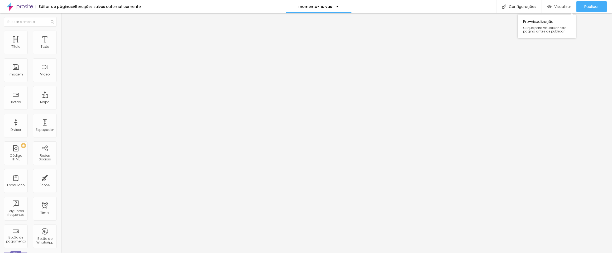
click at [556, 7] on span "Visualizar" at bounding box center [562, 6] width 17 height 4
click at [61, 50] on input "text" at bounding box center [92, 46] width 63 height 5
paste input "https://vimeo.com/1083923592?fl=pl&fe=sh"
type input "https://vimeo.com/1083923592?fl=pl&fe=sh"
click at [61, 50] on input "text" at bounding box center [92, 46] width 63 height 5
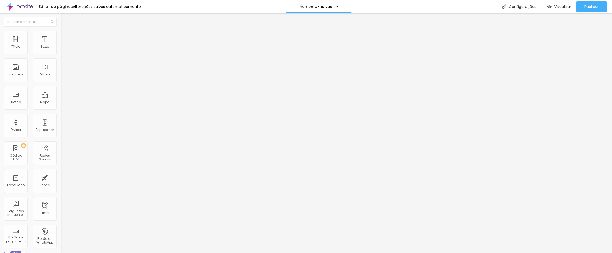
paste input "https://vimeo.com/919308559?fl=pl&fe=sh"
type input "https://vimeo.com/919308559?fl=pl&fe=sh"
click at [65, 36] on span "Estilo" at bounding box center [69, 34] width 8 height 4
click at [61, 33] on img at bounding box center [63, 33] width 5 height 5
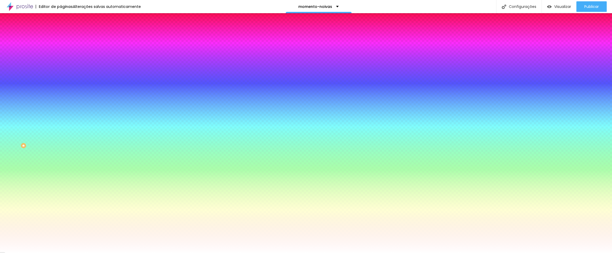
click at [61, 50] on div at bounding box center [91, 50] width 61 height 0
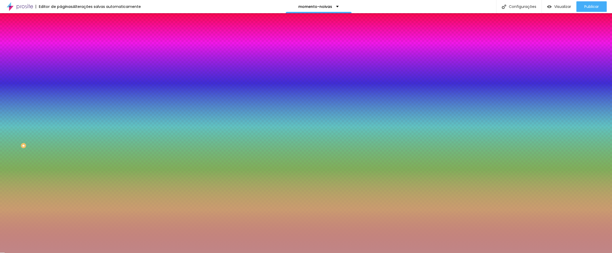
type input "#FFFFFF"
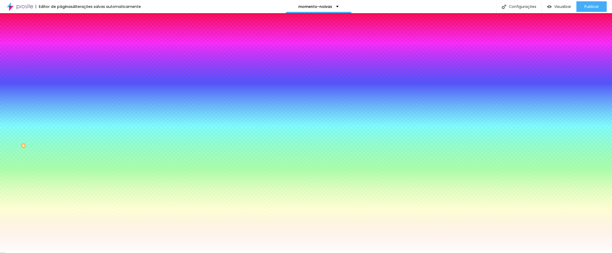
drag, startPoint x: 13, startPoint y: 65, endPoint x: -1, endPoint y: 56, distance: 16.7
click at [0, 56] on html "Editor de páginas Alterações salvas automaticamente momento-noivas Configuraçõe…" at bounding box center [306, 126] width 612 height 253
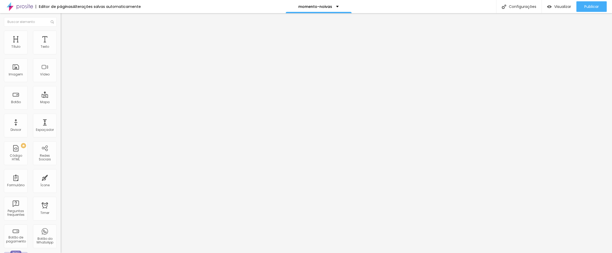
click at [61, 50] on input "https://vimeo.com/1083923592?fl=pl&fe=sh" at bounding box center [92, 46] width 63 height 5
paste input "https://vimeo.com/919308559?fl=pl&fe=sh"
type input "https://vimeo.com/919308559?fl=pl&fe=sh"
click at [556, 7] on span "Visualizar" at bounding box center [562, 6] width 17 height 4
click at [565, 6] on span "Visualizar" at bounding box center [562, 6] width 17 height 4
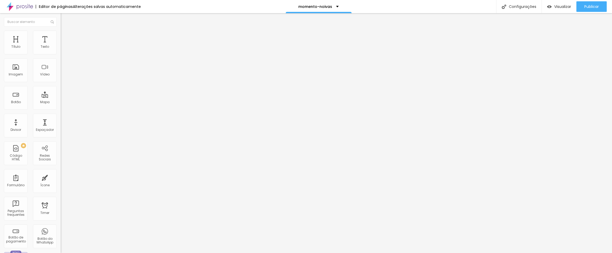
click at [61, 35] on li "Estilo" at bounding box center [91, 33] width 61 height 5
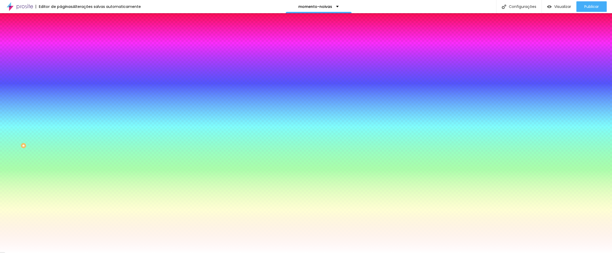
click at [61, 49] on span "Adicionar imagem" at bounding box center [78, 46] width 34 height 4
click at [61, 72] on div at bounding box center [91, 72] width 61 height 0
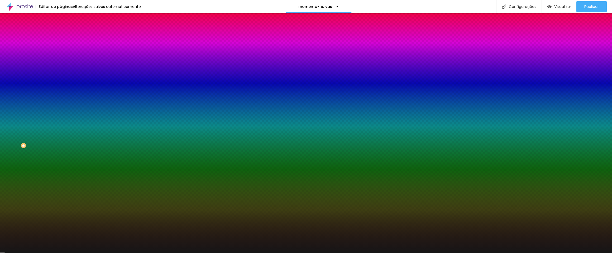
type input "#141414"
drag, startPoint x: 25, startPoint y: 128, endPoint x: 6, endPoint y: 139, distance: 22.0
click at [61, 109] on div "Imagem de fundo Trocar imagem Efeito da Imagem Nenhum Nenhum Parallax Cor de fu…" at bounding box center [91, 75] width 61 height 68
click at [61, 72] on div at bounding box center [91, 72] width 61 height 0
click at [53, 136] on div at bounding box center [306, 126] width 612 height 253
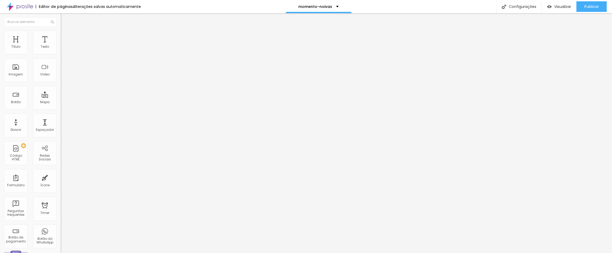
click at [61, 35] on li "Estilo" at bounding box center [91, 33] width 61 height 5
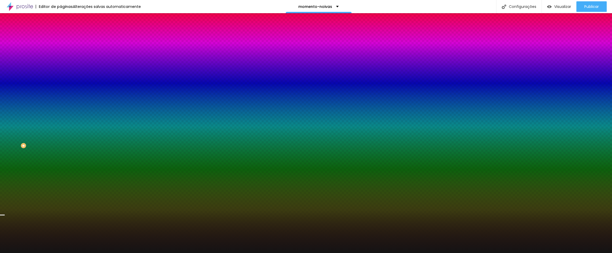
click at [65, 39] on span "Avançado" at bounding box center [73, 39] width 17 height 4
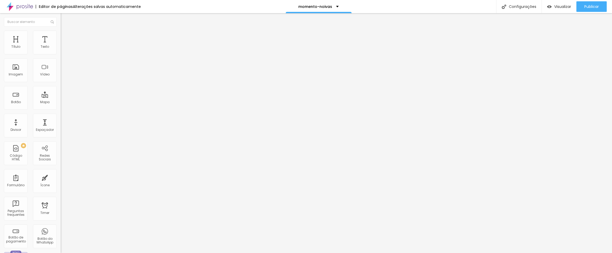
type input "7"
type input "13"
type input "23"
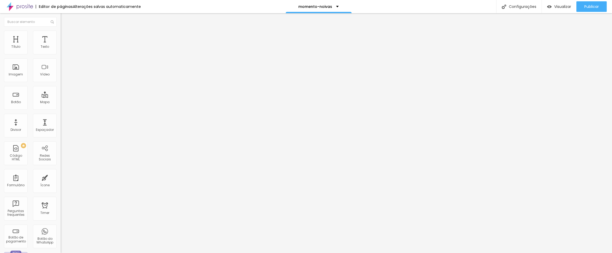
type input "23"
type input "28"
type input "34"
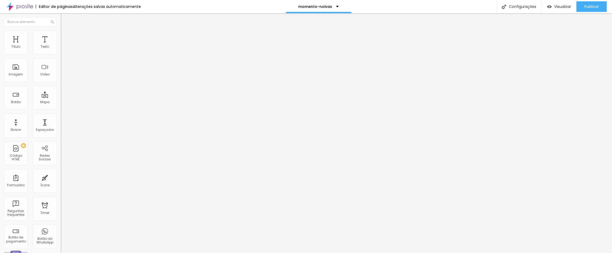
type input "39"
click at [61, 177] on input "range" at bounding box center [78, 179] width 34 height 4
click at [61, 36] on img at bounding box center [63, 38] width 5 height 5
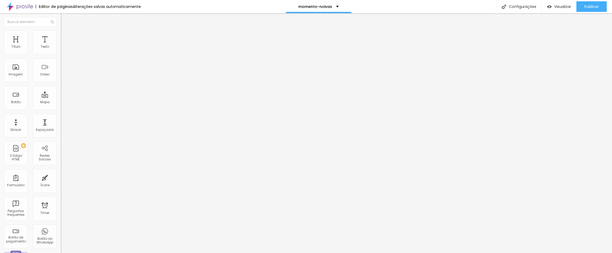
type input "81"
type input "76"
type input "71"
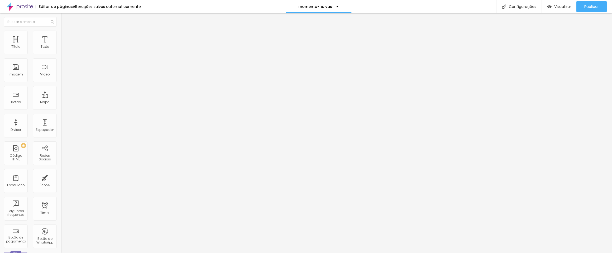
type input "71"
type input "65"
type input "60"
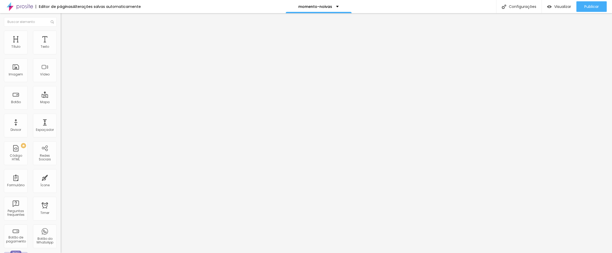
type input "55"
type input "50"
type input "44"
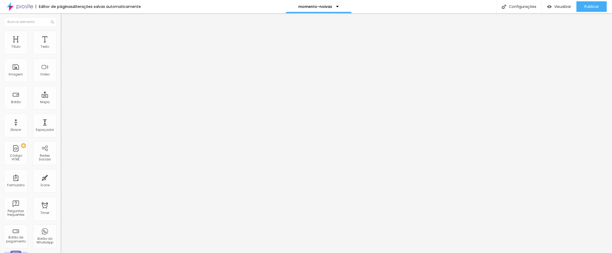
type input "44"
type input "39"
type input "34"
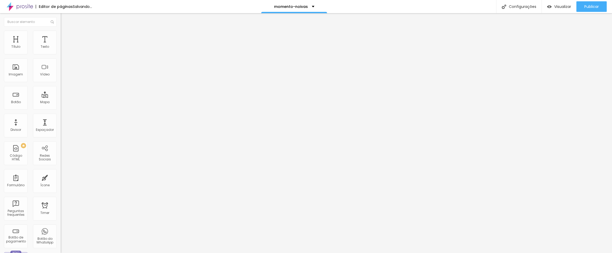
type input "28"
type input "23"
drag, startPoint x: 16, startPoint y: 65, endPoint x: 13, endPoint y: 64, distance: 3.1
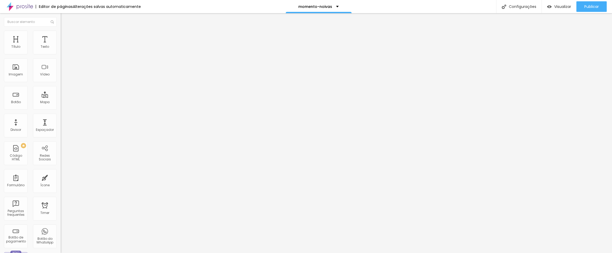
click at [61, 177] on input "range" at bounding box center [78, 179] width 34 height 4
click at [61, 182] on input "23" at bounding box center [72, 185] width 23 height 6
type input "2"
type input "20"
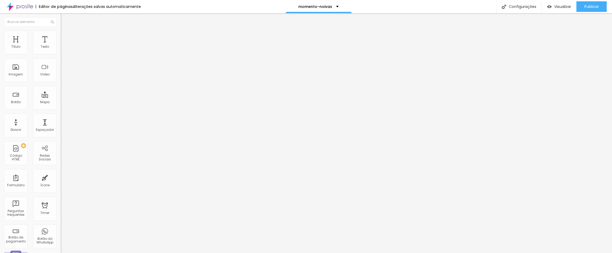
type input "20"
click at [61, 36] on li "Avançado" at bounding box center [91, 38] width 61 height 5
click at [61, 182] on input "60" at bounding box center [72, 185] width 23 height 6
type input "2"
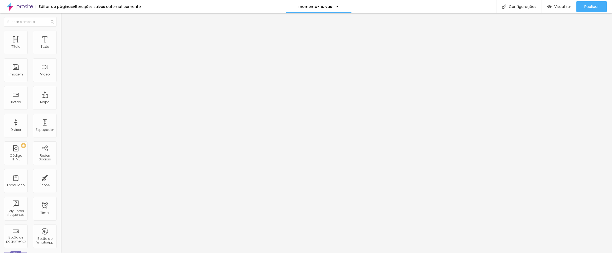
type input "2"
click at [61, 36] on li "Avançado" at bounding box center [91, 38] width 61 height 5
click at [61, 182] on input "2" at bounding box center [72, 185] width 23 height 6
type input "20"
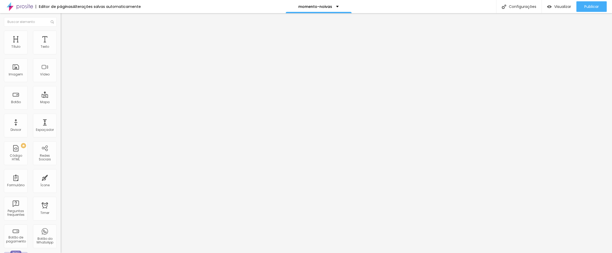
click at [65, 38] on span "Avançado" at bounding box center [73, 39] width 17 height 4
click at [61, 36] on li "Avançado" at bounding box center [91, 38] width 61 height 5
click at [61, 182] on input "60" at bounding box center [72, 185] width 23 height 6
type input "2"
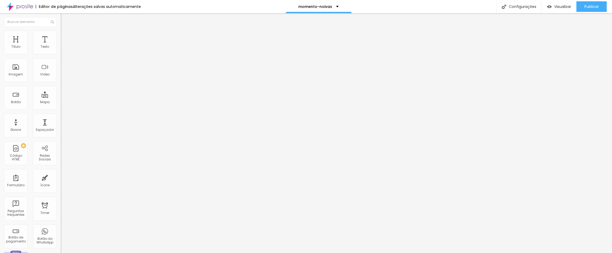
type input "2"
type input "20"
click at [61, 78] on button "button" at bounding box center [64, 76] width 7 height 6
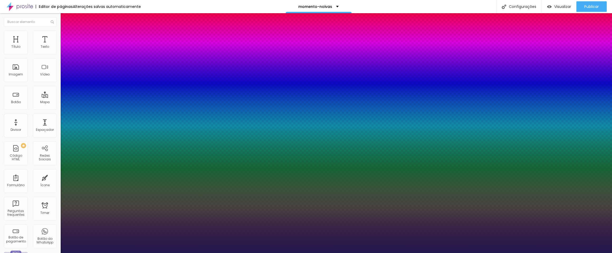
type input "1"
click at [155, 253] on div at bounding box center [306, 253] width 612 height 0
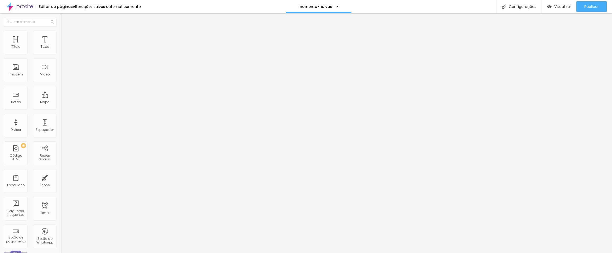
click at [61, 32] on li "Estilo" at bounding box center [91, 33] width 61 height 5
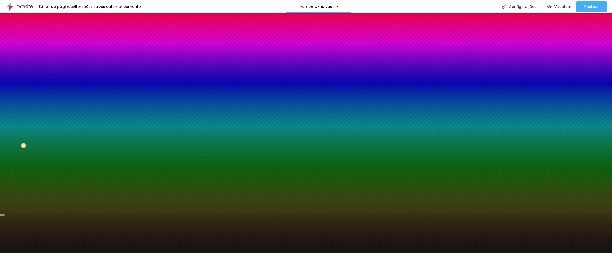
click at [61, 49] on span "Trocar imagem" at bounding box center [75, 46] width 29 height 4
click at [65, 37] on span "Avançado" at bounding box center [73, 39] width 17 height 4
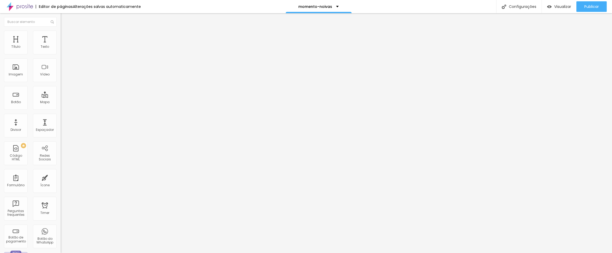
click at [61, 182] on input "39" at bounding box center [72, 185] width 23 height 6
type input "6"
type input "60"
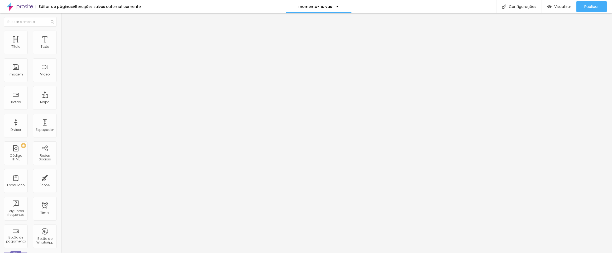
type input "60"
click at [61, 31] on img at bounding box center [63, 33] width 5 height 5
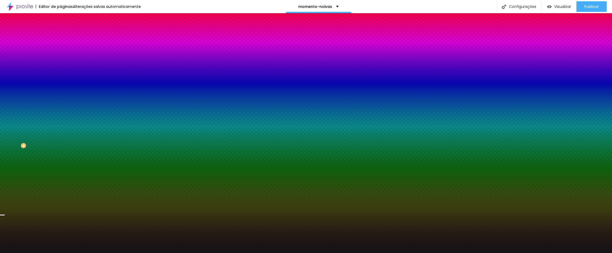
click at [61, 49] on span "Trocar imagem" at bounding box center [75, 46] width 29 height 4
click at [61, 55] on span "Nenhum" at bounding box center [68, 52] width 14 height 4
click at [61, 63] on span "Parallax" at bounding box center [67, 61] width 13 height 4
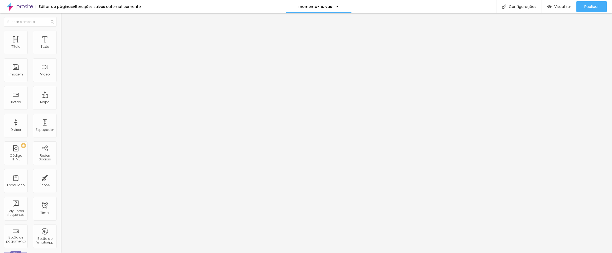
click at [61, 78] on button "button" at bounding box center [64, 76] width 7 height 6
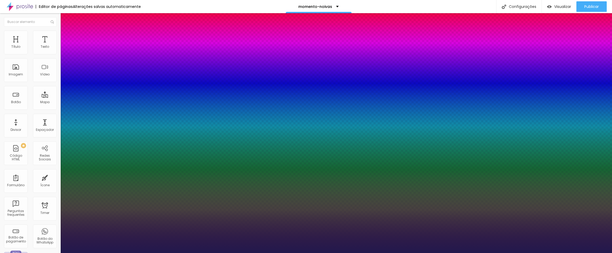
type input "1"
type input "17"
type input "1"
type input "18"
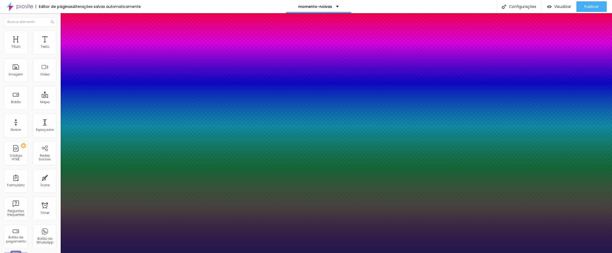
type input "18"
type input "1"
type input "19"
type input "1"
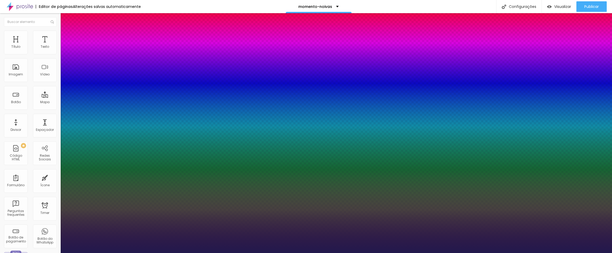
type input "20"
type input "1"
type input "21"
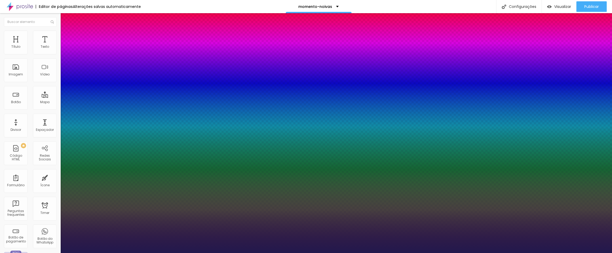
type input "1"
type input "22"
type input "1"
type input "22"
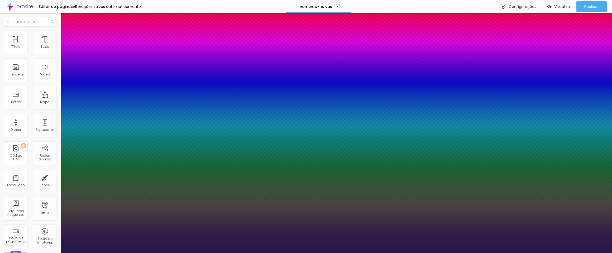
type input "1"
click at [295, 253] on div at bounding box center [306, 253] width 612 height 0
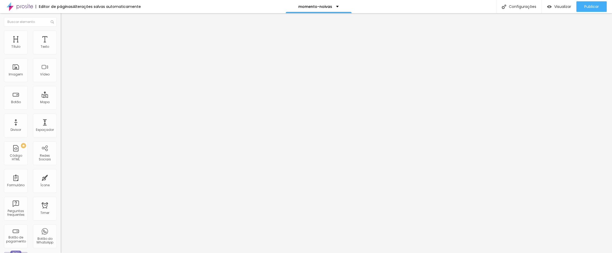
click at [65, 18] on div "Editar Coluna" at bounding box center [81, 19] width 33 height 4
click at [65, 21] on div "Editar Coluna" at bounding box center [81, 19] width 33 height 4
click at [65, 19] on img "button" at bounding box center [67, 19] width 4 height 4
type input "5"
type input "(44)99895-2251"
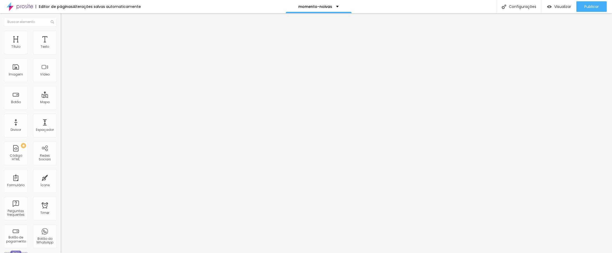
click at [61, 182] on textarea "Olá, cheguei até você pela página {page_title} e gostaria de mais informações" at bounding box center [91, 186] width 60 height 9
click at [61, 182] on textarea "Olá, cheguei até você pela página {page_title} e gostaria de mais informações!" at bounding box center [91, 186] width 60 height 9
drag, startPoint x: 14, startPoint y: 94, endPoint x: 41, endPoint y: 99, distance: 27.4
click at [61, 182] on textarea "Olá, cheguei até você pela página {page_title} e gostaria de mais informações!" at bounding box center [91, 186] width 60 height 9
type textarea "Olá, vou me casar e gostaria de mais informações!"
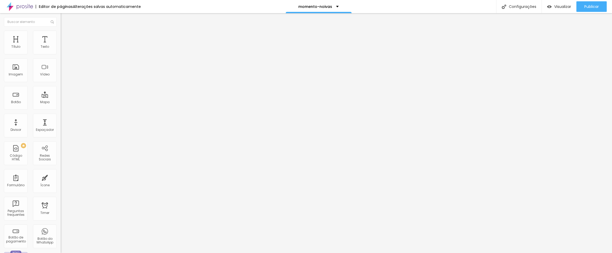
click at [69, 55] on div "Conectar" at bounding box center [78, 52] width 19 height 4
click at [61, 21] on button "Editar Instagram" at bounding box center [91, 19] width 61 height 12
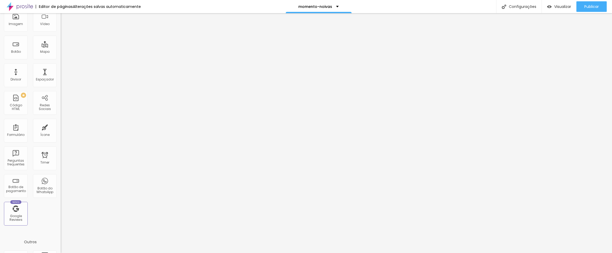
scroll to position [0, 0]
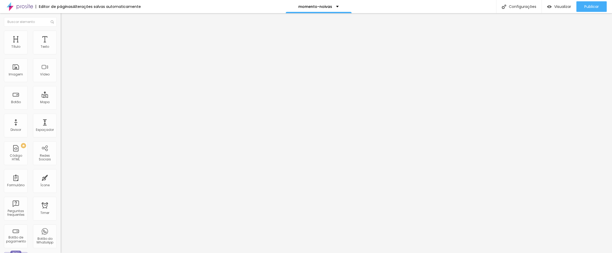
click at [65, 20] on img "button" at bounding box center [67, 19] width 4 height 4
click at [15, 187] on div "Formulário" at bounding box center [15, 185] width 17 height 4
click at [61, 53] on div "Orçamento" at bounding box center [91, 48] width 61 height 9
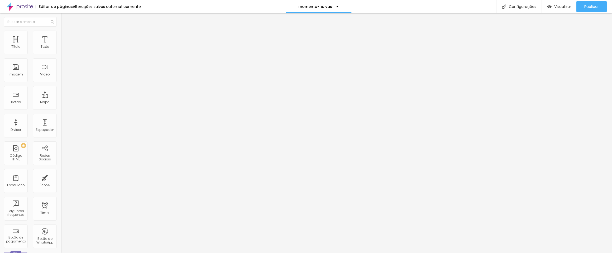
type input "Contato-Landing-Page"
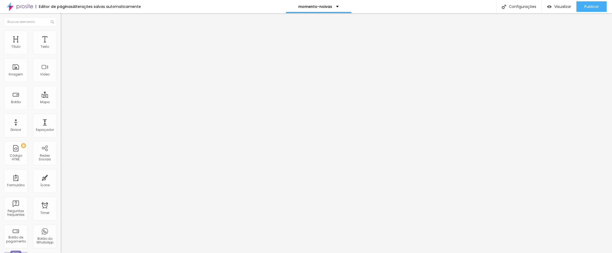
drag, startPoint x: 219, startPoint y: 171, endPoint x: 225, endPoint y: 110, distance: 61.0
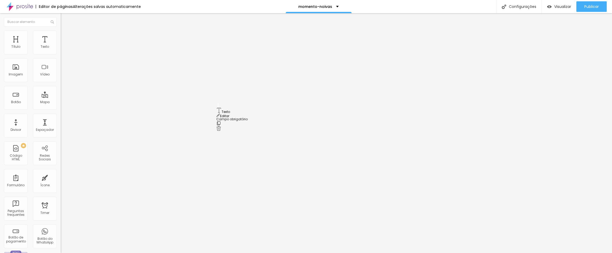
drag, startPoint x: 245, startPoint y: 131, endPoint x: 214, endPoint y: 131, distance: 31.4
type input "e"
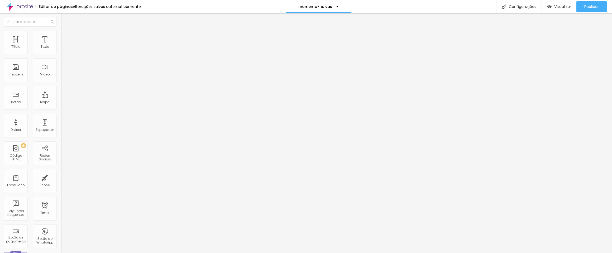
type input "Telefone/WhatsApp"
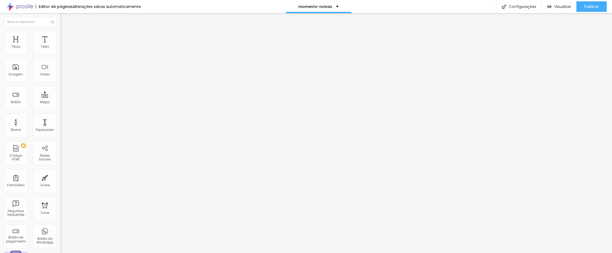
paste input "Datas limitadas para 2025 e 2026"
type input "Datas limitadas para 2025 e 2026"
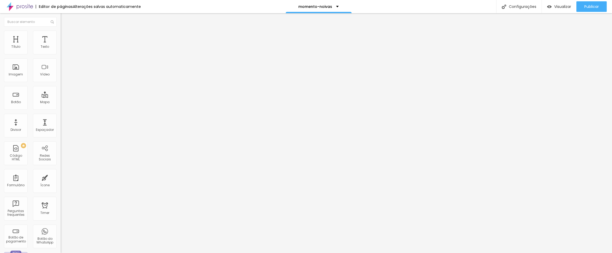
paste input "Coloque seu nome aqui"
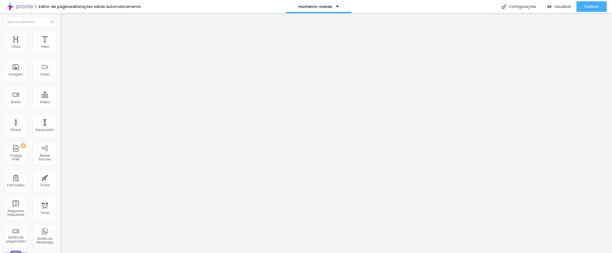
type input "Coloque seu telefone aqui"
drag, startPoint x: 220, startPoint y: 169, endPoint x: 222, endPoint y: 151, distance: 18.3
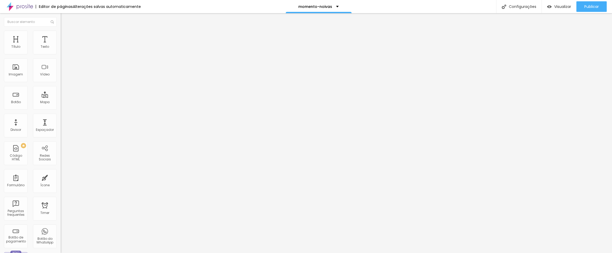
drag, startPoint x: 218, startPoint y: 166, endPoint x: 220, endPoint y: 147, distance: 18.6
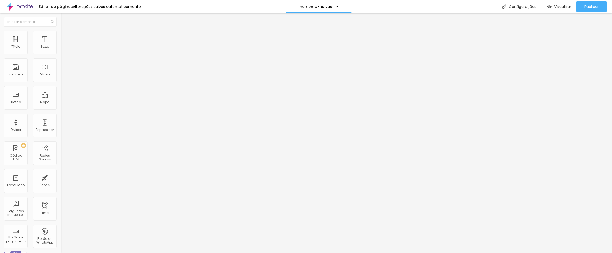
drag, startPoint x: 244, startPoint y: 141, endPoint x: 215, endPoint y: 137, distance: 29.6
type input "Q"
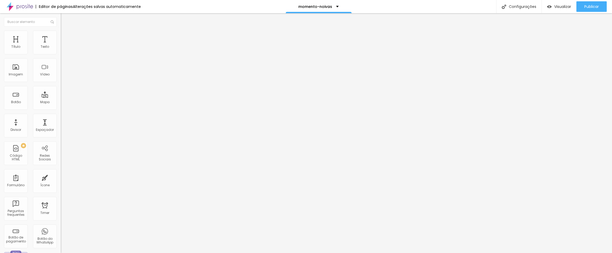
type input "Data do casamento"
type input "Q"
type input "Coloque aqui a data do seu casamento"
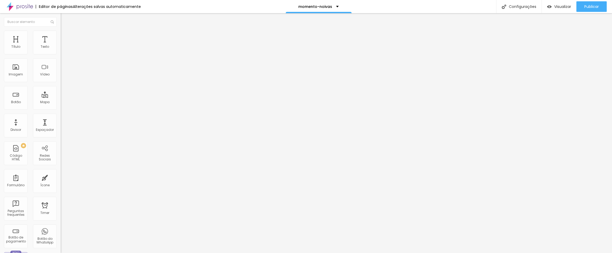
drag, startPoint x: 247, startPoint y: 143, endPoint x: 221, endPoint y: 143, distance: 25.0
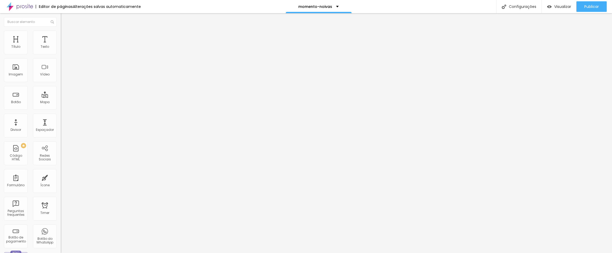
type textarea "Mensagem enviada com sucesso! Responderemos o mais breve possível!"
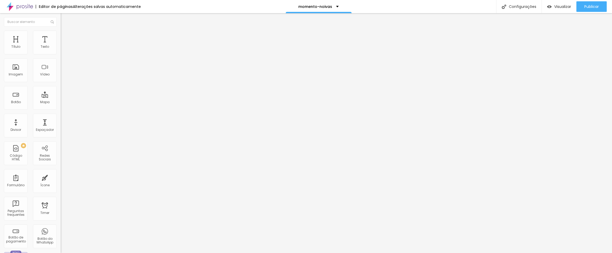
click at [61, 204] on img at bounding box center [63, 206] width 4 height 4
click at [61, 209] on img at bounding box center [63, 211] width 4 height 4
click at [61, 102] on input "30" at bounding box center [72, 105] width 23 height 6
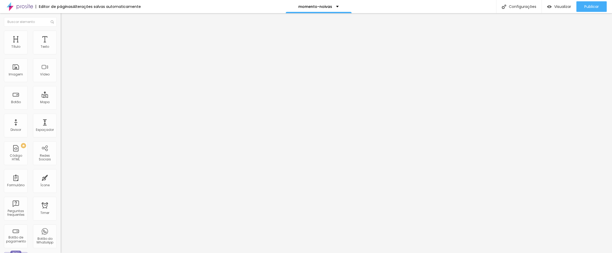
type input "10"
type input "5"
type input "50"
click at [61, 53] on div at bounding box center [91, 51] width 61 height 4
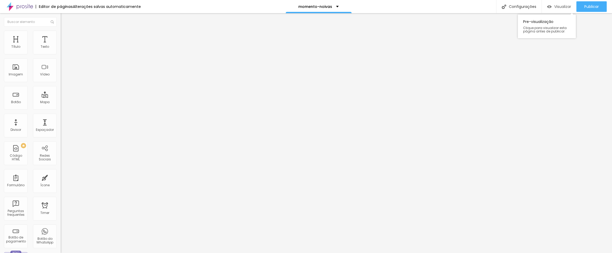
click at [557, 8] on span "Visualizar" at bounding box center [562, 6] width 17 height 4
click at [65, 38] on span "Avançado" at bounding box center [73, 39] width 17 height 4
type input "28"
type input "34"
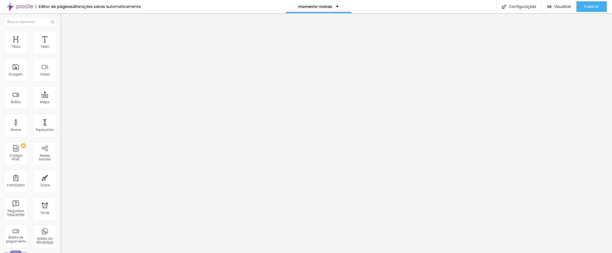
type input "34"
type input "39"
type input "44"
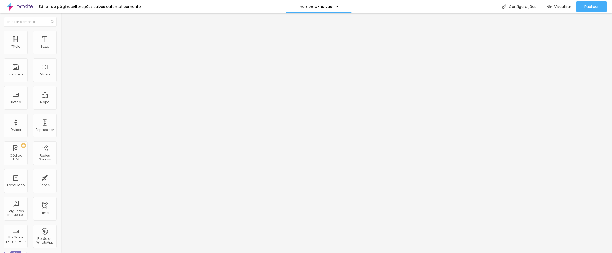
click at [61, 177] on input "range" at bounding box center [78, 179] width 34 height 4
click at [61, 182] on input "44" at bounding box center [72, 185] width 23 height 6
type input "4"
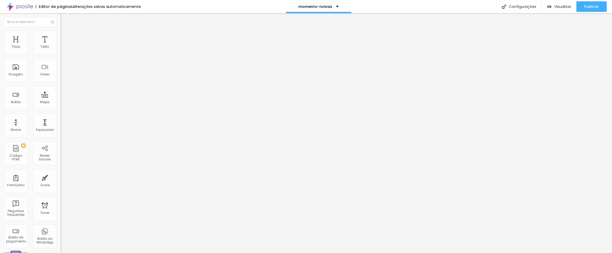
type input "40"
click at [584, 9] on span "Publicar" at bounding box center [591, 6] width 15 height 4
click at [65, 18] on div "Editar Instagram" at bounding box center [84, 19] width 38 height 4
click at [22, 7] on img at bounding box center [20, 6] width 26 height 13
